Goal: Task Accomplishment & Management: Use online tool/utility

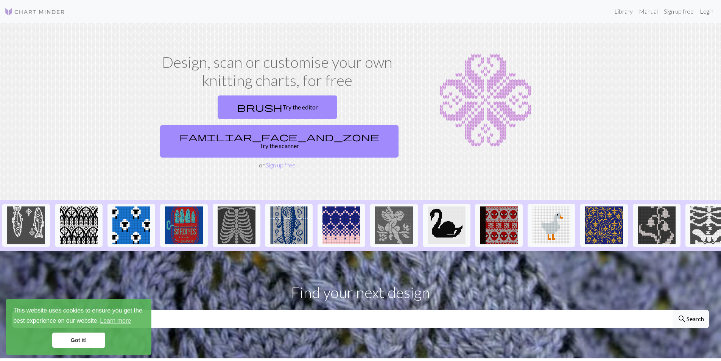
click at [709, 11] on link "Login" at bounding box center [707, 11] width 20 height 15
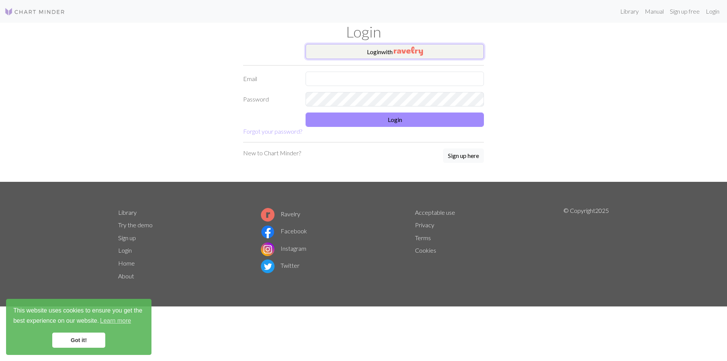
click at [395, 51] on img "button" at bounding box center [408, 51] width 29 height 9
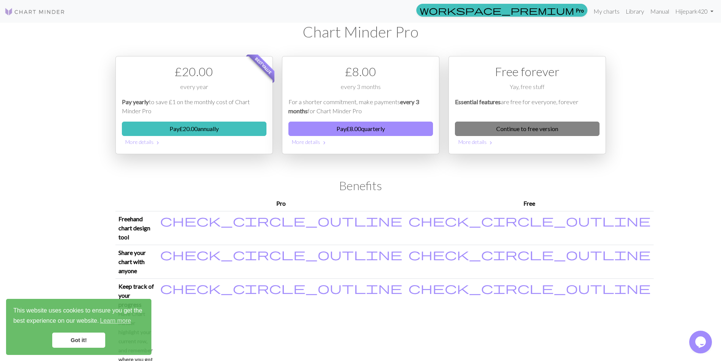
click at [567, 127] on link "Continue to free version" at bounding box center [527, 128] width 145 height 14
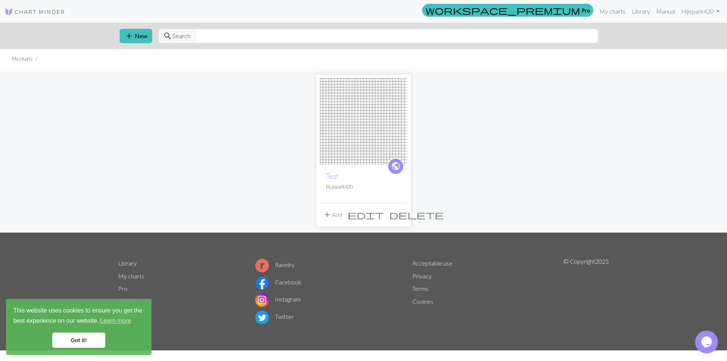
click at [368, 151] on img at bounding box center [363, 121] width 87 height 87
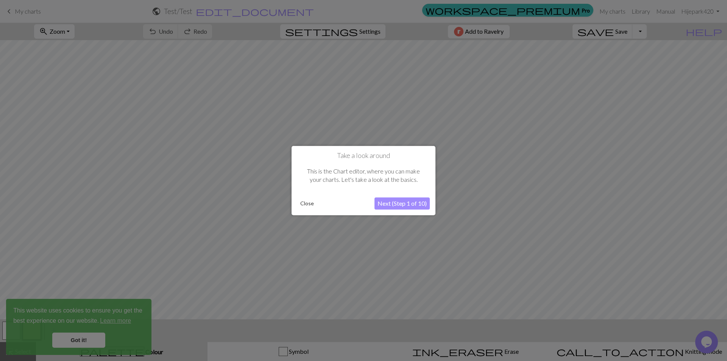
click at [299, 205] on button "Close" at bounding box center [307, 203] width 20 height 11
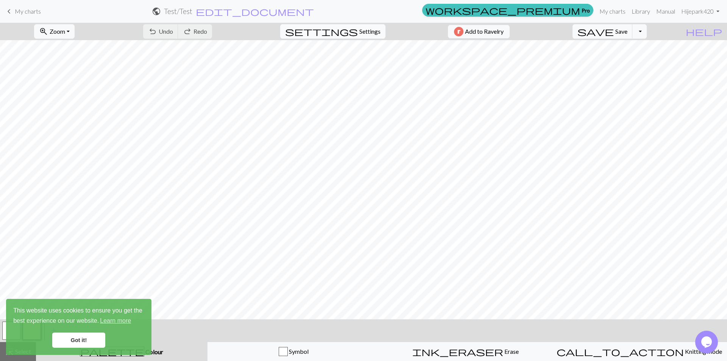
click at [362, 27] on span "Settings" at bounding box center [369, 31] width 21 height 9
select select "aran"
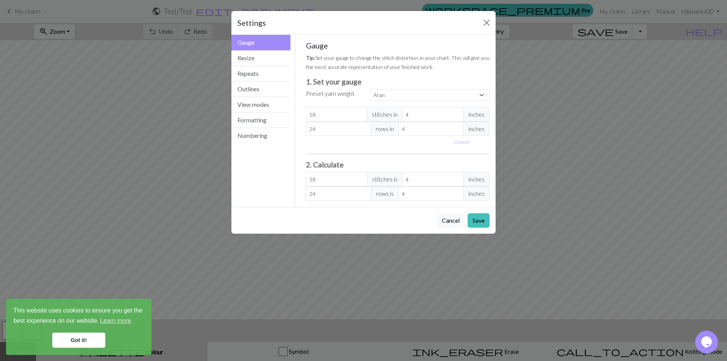
click at [85, 337] on link "Got it!" at bounding box center [78, 339] width 53 height 15
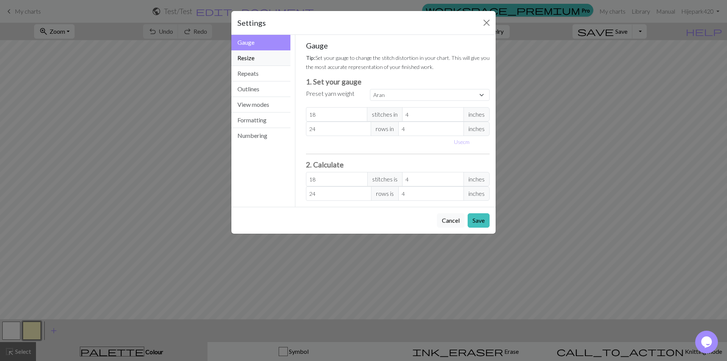
click at [263, 61] on button "Resize" at bounding box center [260, 58] width 59 height 16
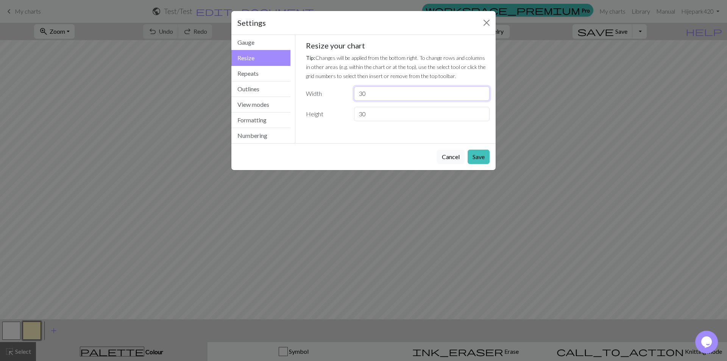
drag, startPoint x: 385, startPoint y: 92, endPoint x: 335, endPoint y: 88, distance: 50.5
click at [336, 88] on div "Width 30" at bounding box center [397, 93] width 193 height 14
click at [380, 96] on input "30" at bounding box center [421, 93] width 135 height 14
type input "3"
type input "58"
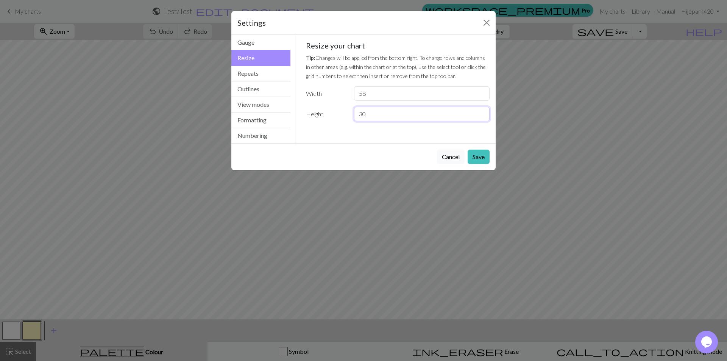
click at [384, 114] on input "30" at bounding box center [421, 114] width 135 height 14
type input "3"
click at [394, 117] on input "number" at bounding box center [421, 114] width 135 height 14
type input "103"
click at [480, 155] on button "Save" at bounding box center [478, 156] width 22 height 14
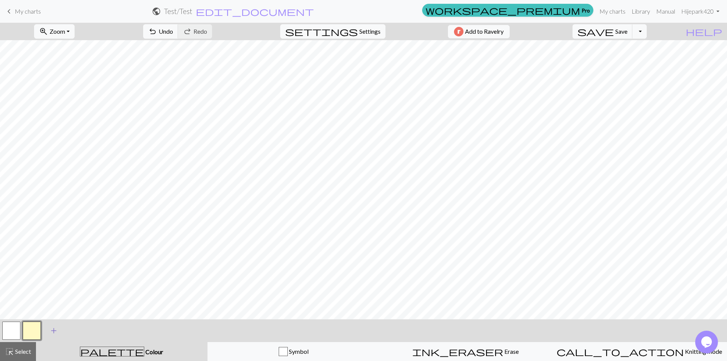
click at [50, 332] on button "add Add a colour" at bounding box center [53, 330] width 19 height 19
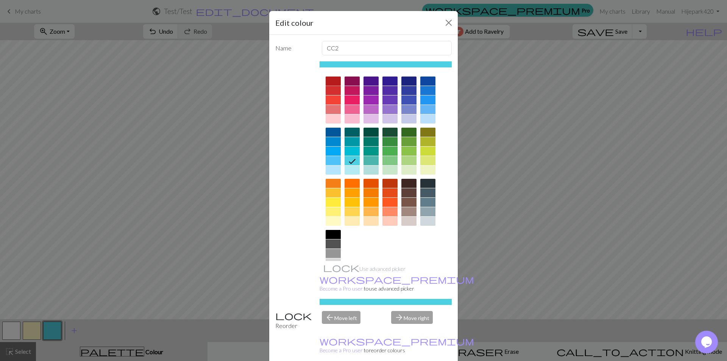
click at [330, 82] on div at bounding box center [332, 80] width 15 height 9
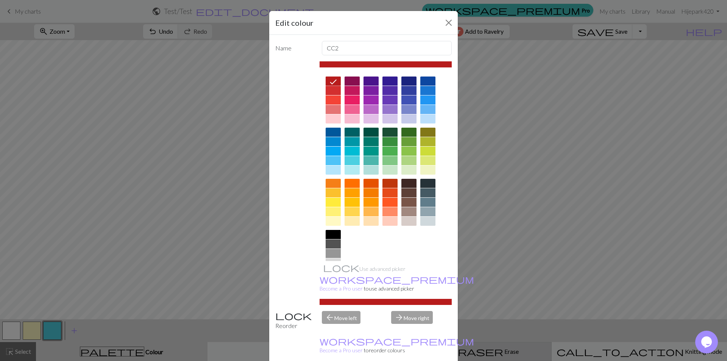
drag, startPoint x: 400, startPoint y: 349, endPoint x: 385, endPoint y: 342, distance: 16.9
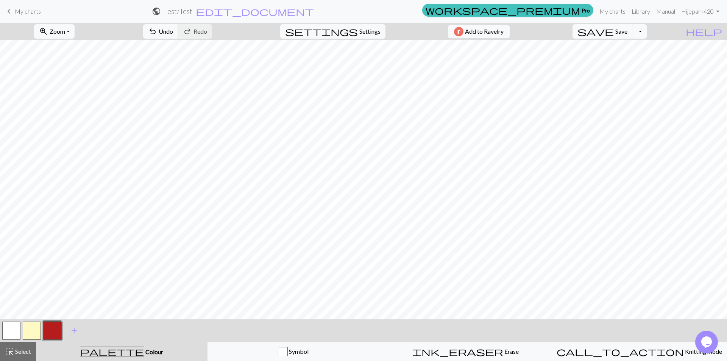
click at [27, 330] on button "button" at bounding box center [32, 330] width 18 height 18
click at [22, 331] on div at bounding box center [32, 330] width 20 height 20
click at [27, 331] on button "button" at bounding box center [32, 330] width 18 height 18
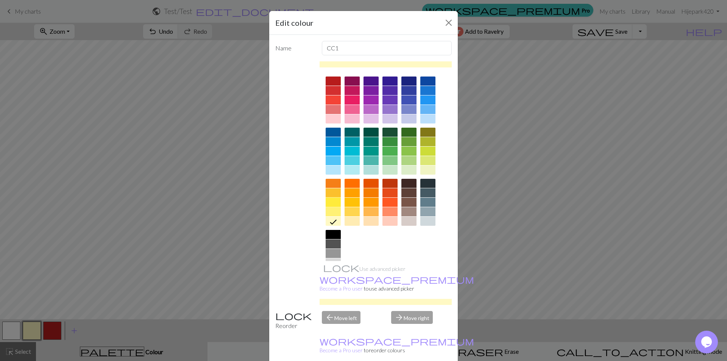
click at [328, 200] on div at bounding box center [332, 202] width 15 height 9
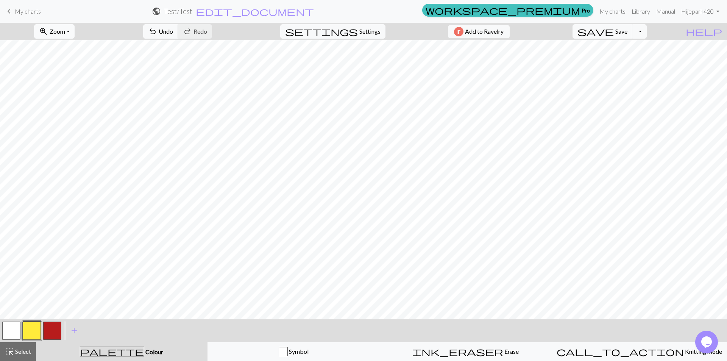
click at [75, 30] on button "zoom_in Zoom Zoom" at bounding box center [54, 31] width 40 height 14
click at [90, 127] on button "200%" at bounding box center [64, 127] width 60 height 12
click at [69, 36] on button "zoom_in Zoom Zoom" at bounding box center [54, 31] width 40 height 14
click at [75, 95] on button "50%" at bounding box center [64, 91] width 60 height 12
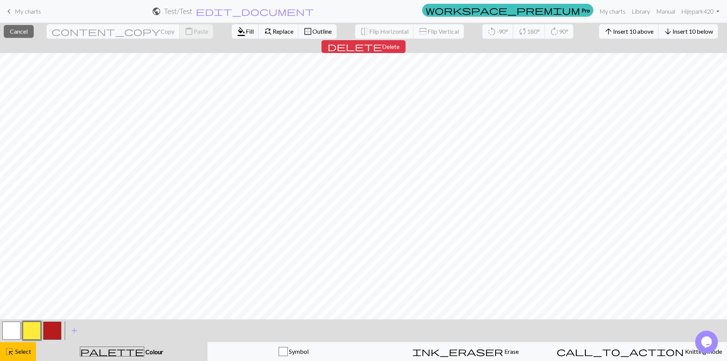
click at [56, 330] on button "button" at bounding box center [52, 330] width 18 height 18
click at [246, 33] on span "Fill" at bounding box center [250, 31] width 8 height 7
click at [36, 333] on button "button" at bounding box center [32, 330] width 18 height 18
click at [248, 34] on span "Fill" at bounding box center [252, 31] width 8 height 7
click at [234, 36] on button "format_color_fill Fill" at bounding box center [247, 31] width 27 height 14
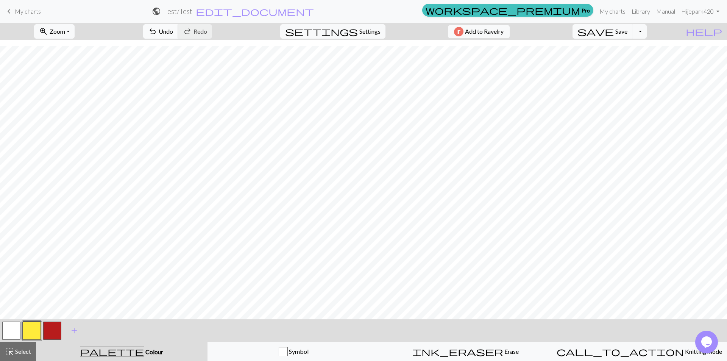
click at [173, 34] on span "Undo" at bounding box center [166, 31] width 14 height 7
click at [51, 332] on button "button" at bounding box center [52, 330] width 18 height 18
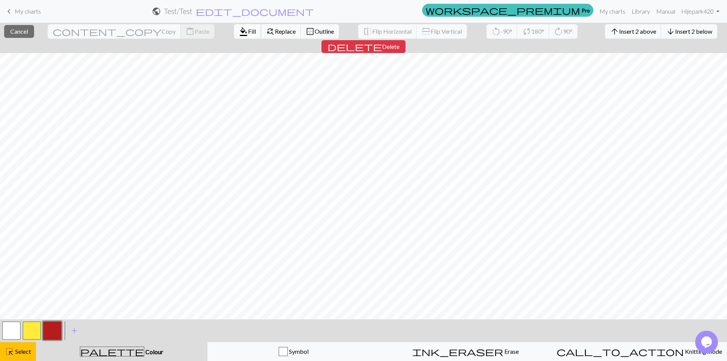
click at [239, 31] on span "format_color_fill" at bounding box center [243, 31] width 9 height 11
click at [38, 328] on button "button" at bounding box center [32, 330] width 18 height 18
click at [248, 30] on span "Fill" at bounding box center [252, 31] width 8 height 7
click at [48, 334] on button "button" at bounding box center [52, 330] width 18 height 18
click at [239, 30] on span "format_color_fill" at bounding box center [243, 31] width 9 height 11
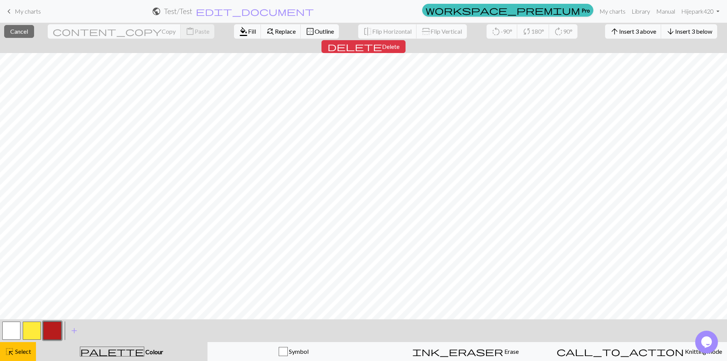
click at [38, 323] on button "button" at bounding box center [32, 330] width 18 height 18
click at [239, 32] on span "format_color_fill" at bounding box center [243, 31] width 9 height 11
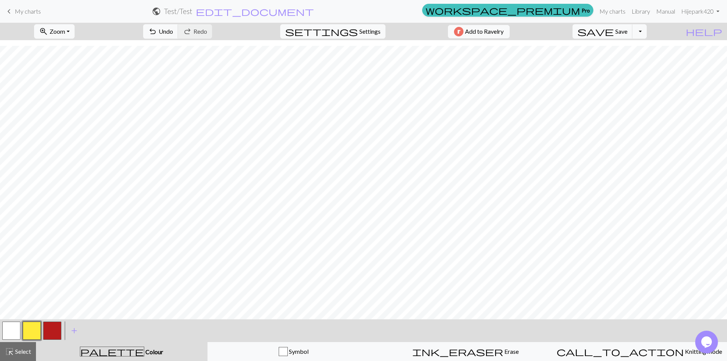
click at [53, 330] on button "button" at bounding box center [52, 330] width 18 height 18
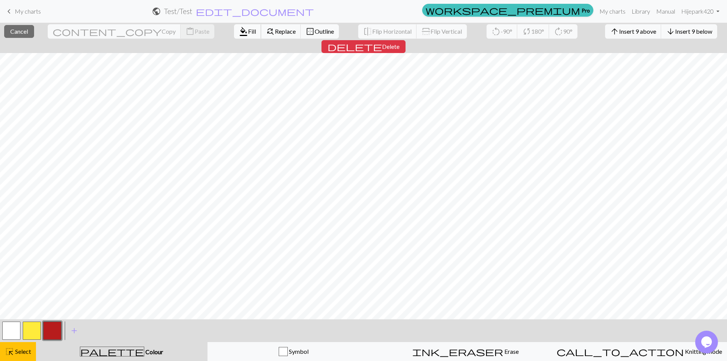
click at [234, 27] on button "format_color_fill Fill" at bounding box center [247, 31] width 27 height 14
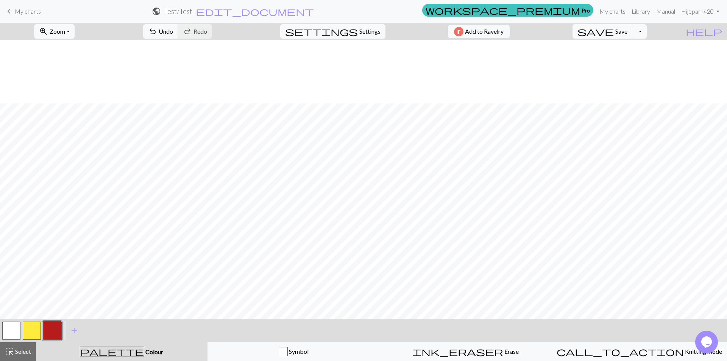
scroll to position [63, 0]
click at [613, 29] on span "save" at bounding box center [595, 31] width 36 height 11
click at [173, 33] on span "Undo" at bounding box center [166, 31] width 14 height 7
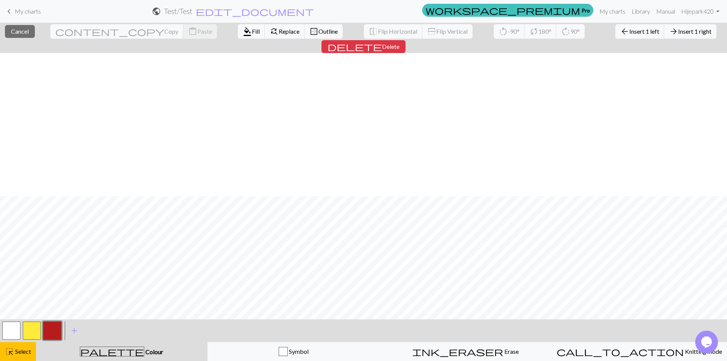
scroll to position [143, 0]
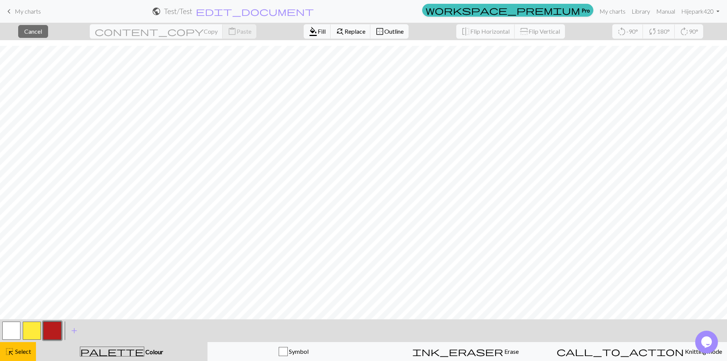
click at [37, 328] on button "button" at bounding box center [32, 330] width 18 height 18
click at [318, 33] on span "Fill" at bounding box center [322, 31] width 8 height 7
click at [304, 31] on button "format_color_fill Fill" at bounding box center [317, 31] width 27 height 14
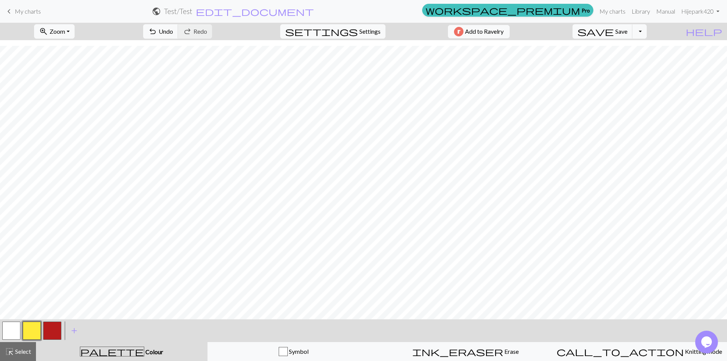
click at [50, 330] on button "button" at bounding box center [52, 330] width 18 height 18
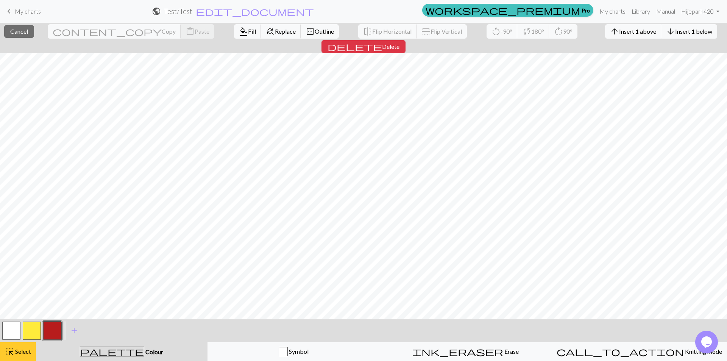
click at [30, 351] on span "Select" at bounding box center [22, 350] width 17 height 7
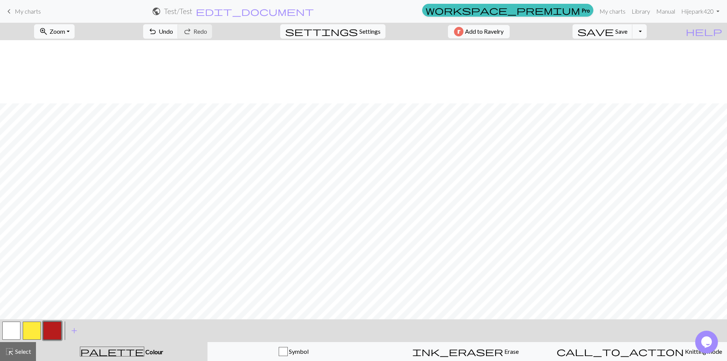
scroll to position [63, 0]
click at [38, 330] on button "button" at bounding box center [32, 330] width 18 height 18
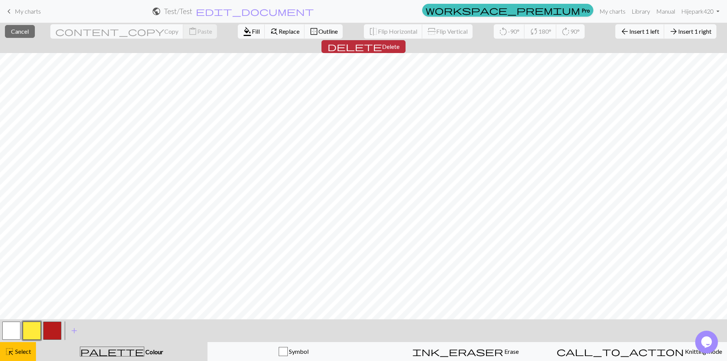
click at [399, 43] on span "Delete" at bounding box center [390, 46] width 17 height 7
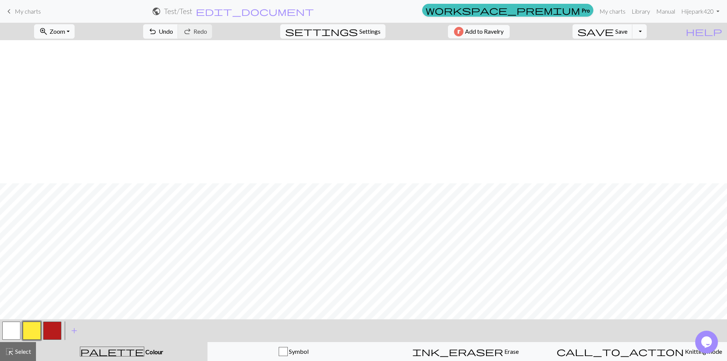
scroll to position [143, 0]
click at [173, 30] on span "Undo" at bounding box center [166, 31] width 14 height 7
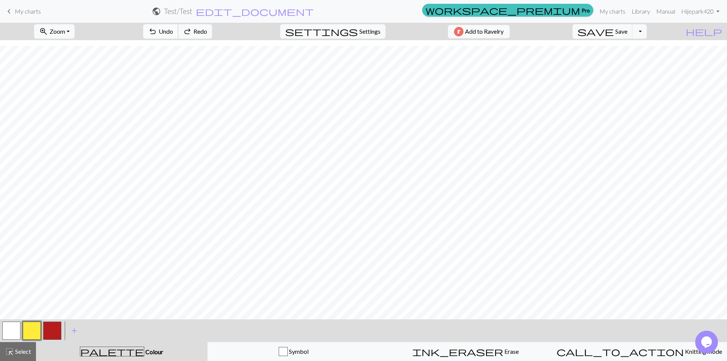
click at [173, 30] on span "Undo" at bounding box center [166, 31] width 14 height 7
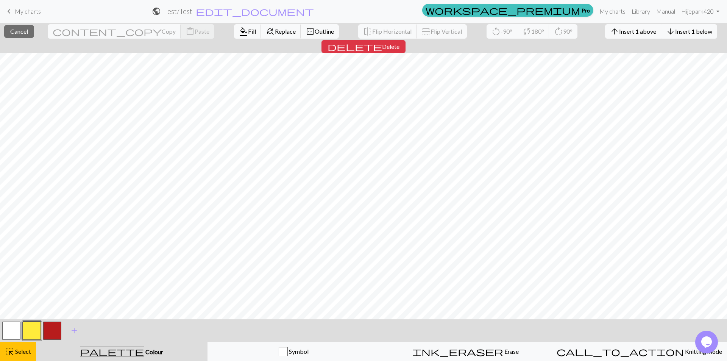
click at [17, 333] on button "button" at bounding box center [11, 330] width 18 height 18
click at [248, 30] on span "Fill" at bounding box center [252, 31] width 8 height 7
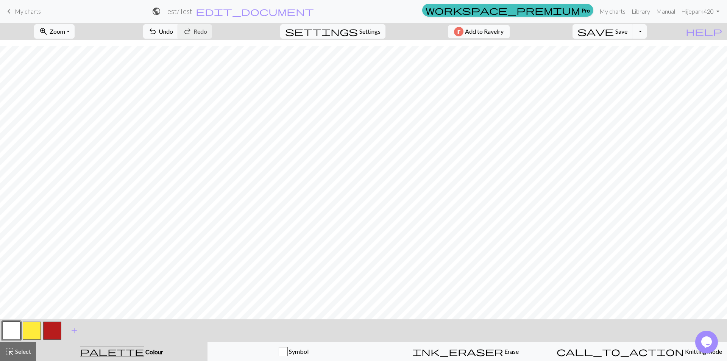
click at [37, 329] on button "button" at bounding box center [32, 330] width 18 height 18
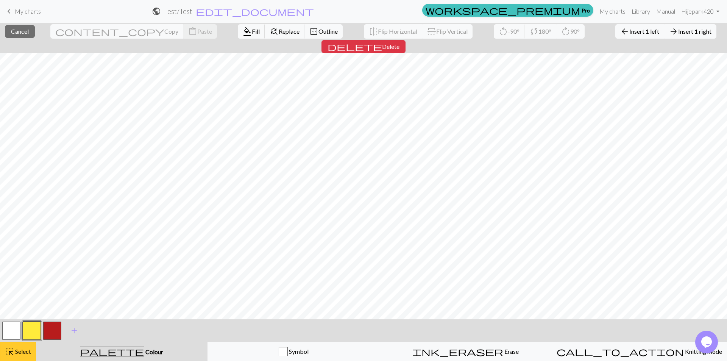
click at [6, 349] on span "highlight_alt" at bounding box center [9, 351] width 9 height 11
click at [32, 350] on button "highlight_alt Select Select" at bounding box center [18, 351] width 36 height 19
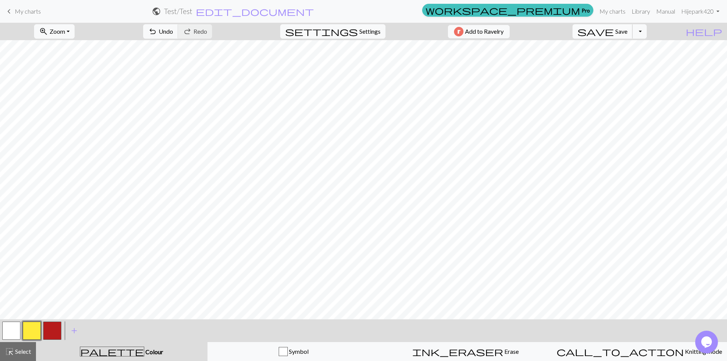
click at [613, 30] on span "save" at bounding box center [595, 31] width 36 height 11
